Goal: Navigation & Orientation: Find specific page/section

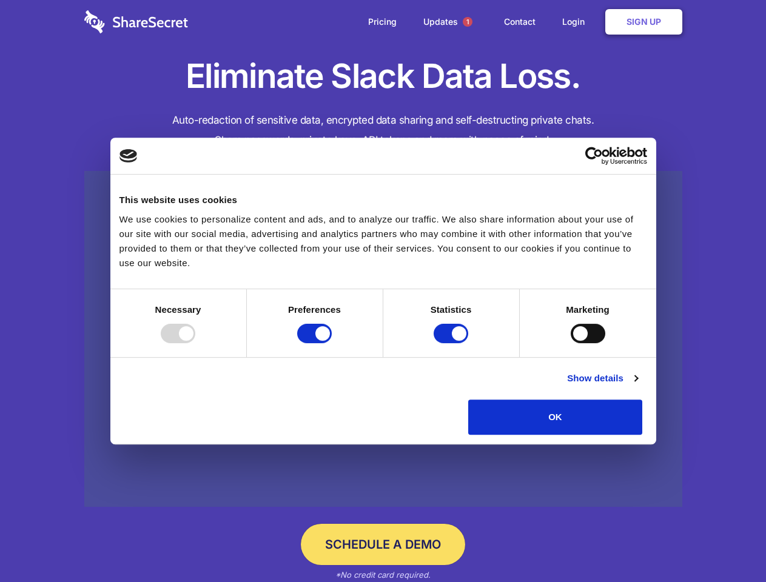
click at [195, 343] on div at bounding box center [178, 333] width 35 height 19
click at [332, 343] on input "Preferences" at bounding box center [314, 333] width 35 height 19
checkbox input "false"
click at [452, 343] on input "Statistics" at bounding box center [451, 333] width 35 height 19
checkbox input "false"
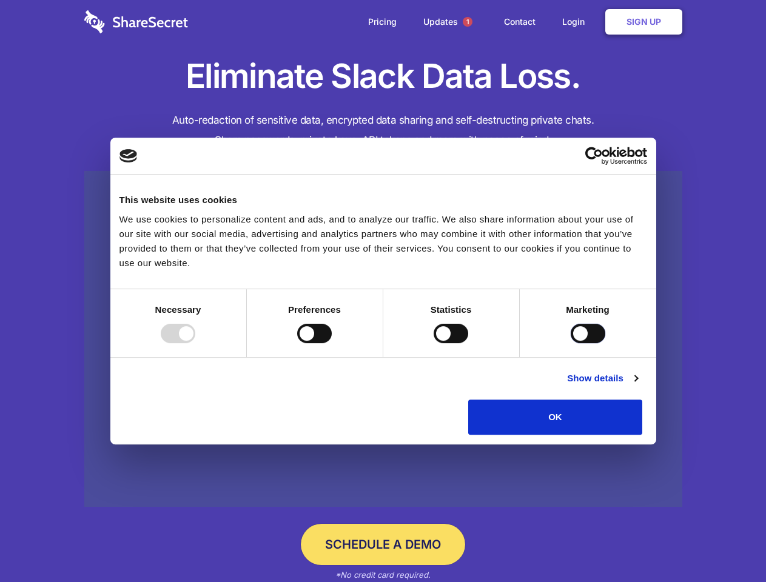
click at [571, 343] on input "Marketing" at bounding box center [588, 333] width 35 height 19
checkbox input "true"
click at [637, 386] on link "Show details" at bounding box center [602, 378] width 70 height 15
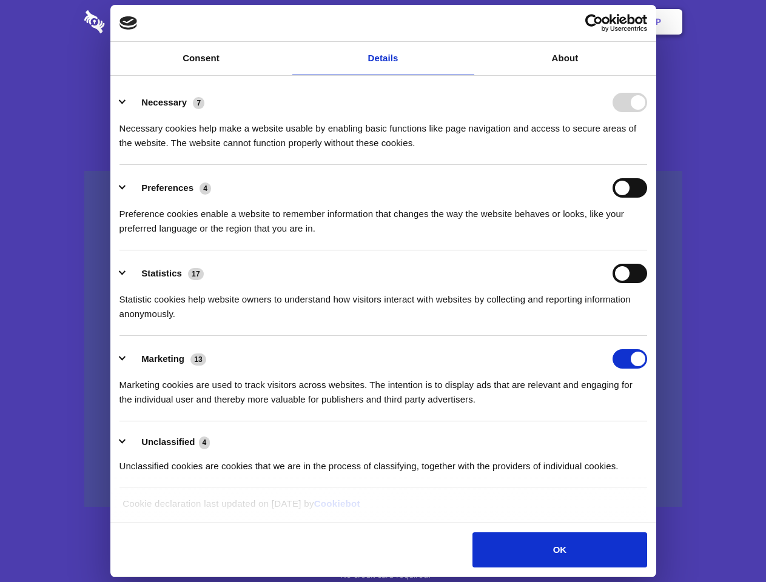
click at [647, 165] on li "Necessary 7 Necessary cookies help make a website usable by enabling basic func…" at bounding box center [383, 122] width 528 height 86
click at [467, 22] on span "1" at bounding box center [468, 22] width 10 height 10
